Goal: Task Accomplishment & Management: Use online tool/utility

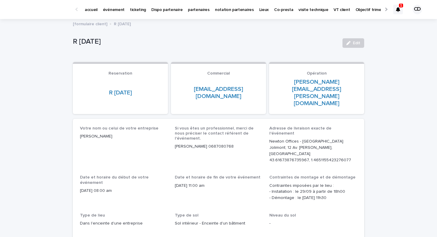
click at [402, 12] on div at bounding box center [398, 10] width 10 height 10
click at [371, 202] on div "Loading... Saving… Loading... Saving… R [DATE] Edit R [DATE] Edit Sorry, there …" at bounding box center [218, 234] width 437 height 430
drag, startPoint x: 326, startPoint y: 166, endPoint x: 268, endPoint y: 160, distance: 58.2
copy p "- Installation : le 29/09 à partir de 18h00 - Démontage : le [DATE] 11h30"
